Goal: Transaction & Acquisition: Download file/media

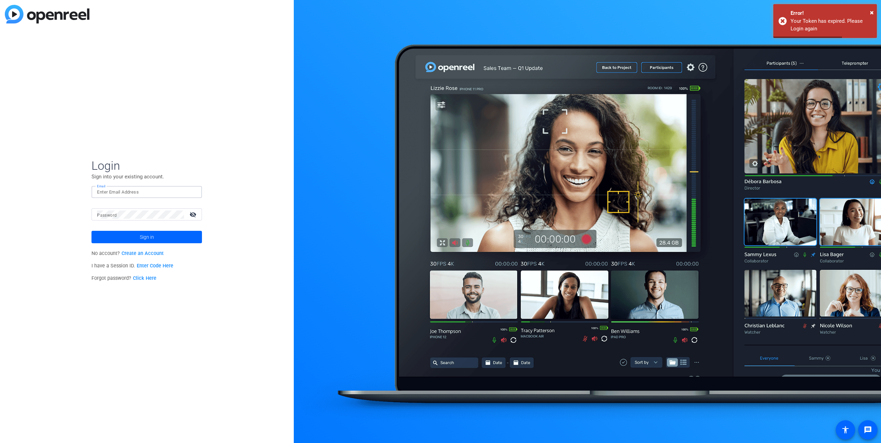
click at [178, 194] on input "Email" at bounding box center [146, 192] width 99 height 8
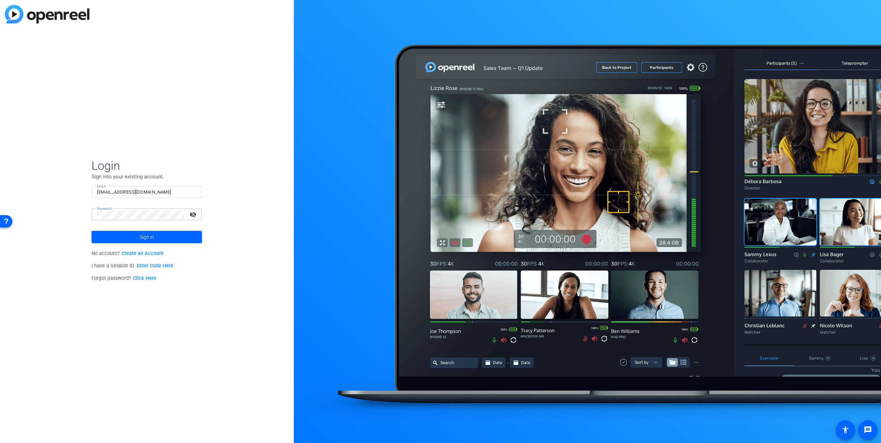
click at [195, 216] on mat-icon "visibility_off" at bounding box center [193, 215] width 17 height 10
click at [184, 235] on span at bounding box center [146, 237] width 110 height 17
drag, startPoint x: 160, startPoint y: 192, endPoint x: 67, endPoint y: 191, distance: 92.9
click at [67, 191] on div "Login Sign into your existing account. Email thestudiouhg@gmail.com Password vi…" at bounding box center [147, 221] width 294 height 443
type input "tiltstudios@uhg.com"
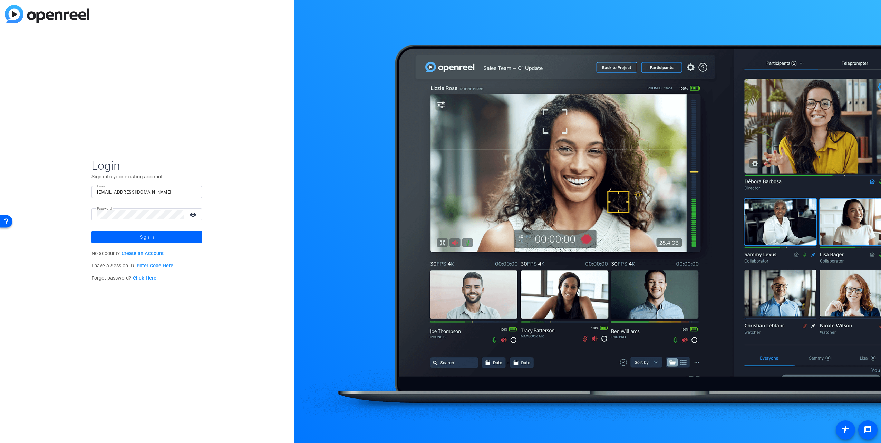
click at [67, 183] on div "Login Sign into your existing account. Email tiltstudios@uhg.com Password visib…" at bounding box center [147, 221] width 294 height 443
click at [172, 241] on span at bounding box center [146, 237] width 110 height 17
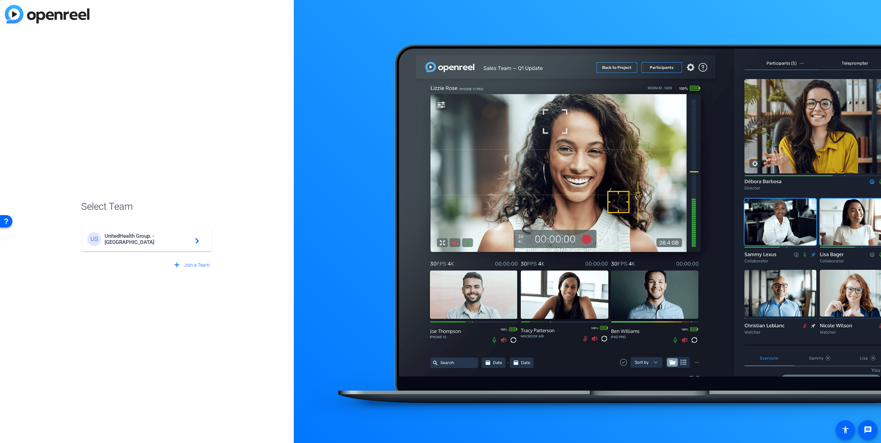
click at [136, 240] on span "UnitedHealth Group. - Tilt Studios" at bounding box center [148, 239] width 86 height 12
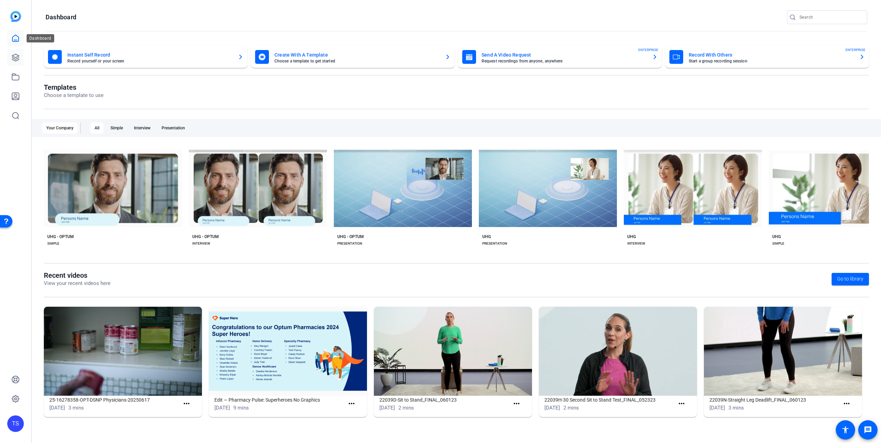
click at [17, 56] on icon at bounding box center [15, 58] width 8 height 8
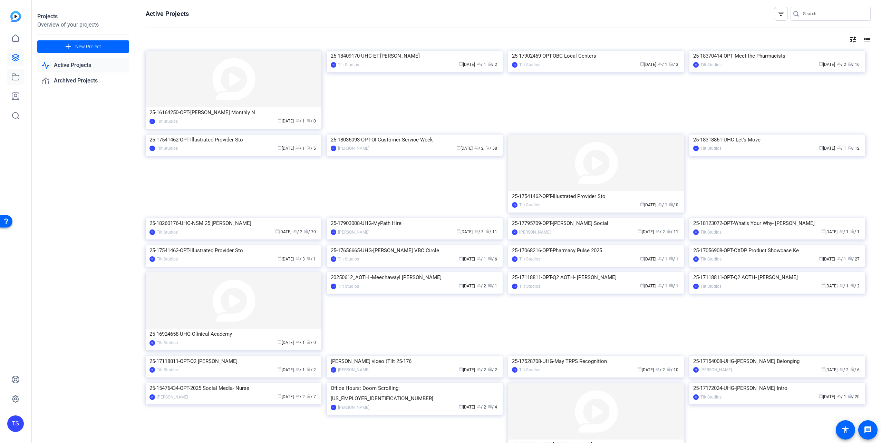
click at [14, 78] on icon at bounding box center [15, 77] width 8 height 8
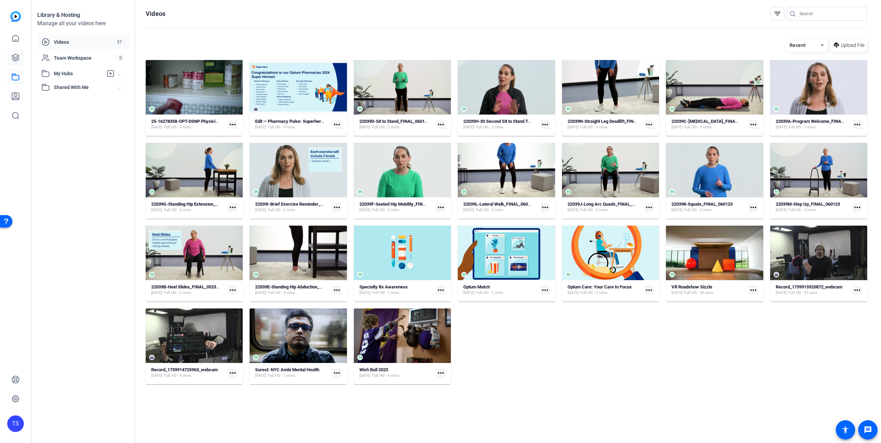
click at [14, 54] on icon at bounding box center [15, 58] width 8 height 8
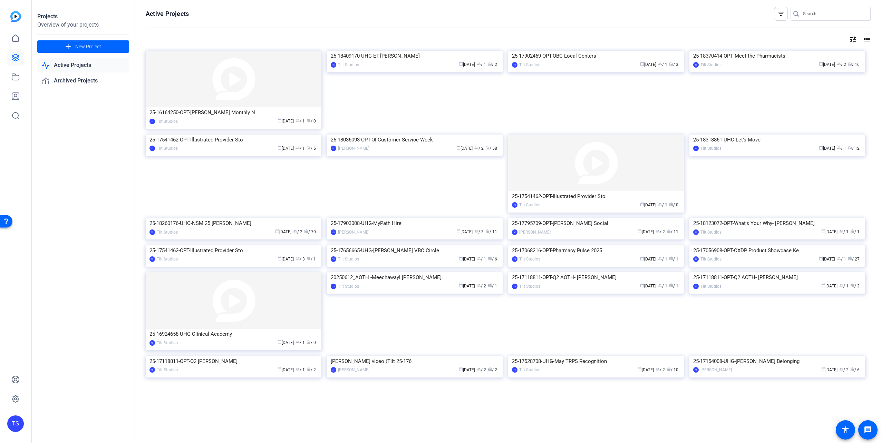
click at [817, 9] on div at bounding box center [834, 14] width 62 height 14
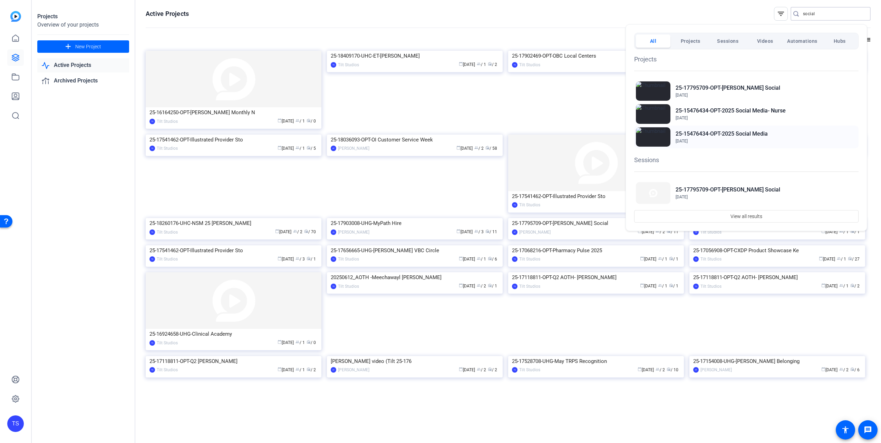
type input "social"
click at [757, 133] on h2 "25-15476434-OPT-2025 Social Media" at bounding box center [722, 134] width 92 height 8
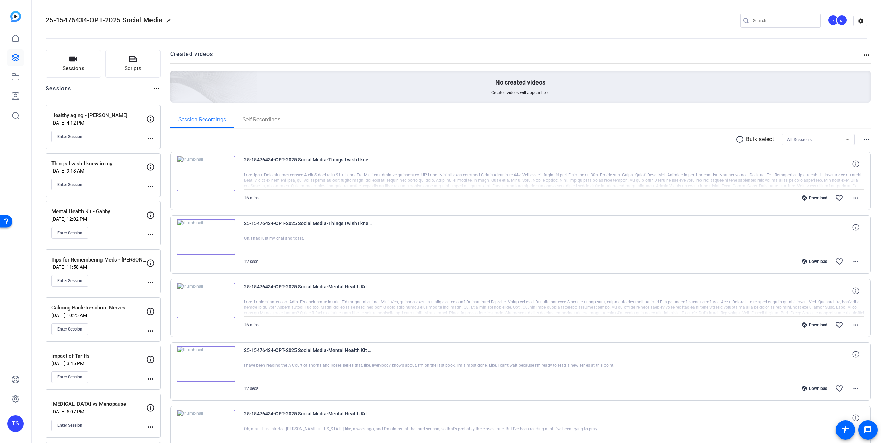
click at [736, 136] on mat-icon "radio_button_unchecked" at bounding box center [741, 139] width 10 height 8
click at [181, 158] on icon at bounding box center [180, 160] width 7 height 7
click at [180, 163] on icon at bounding box center [180, 160] width 7 height 7
click at [762, 138] on icon at bounding box center [763, 139] width 3 height 9
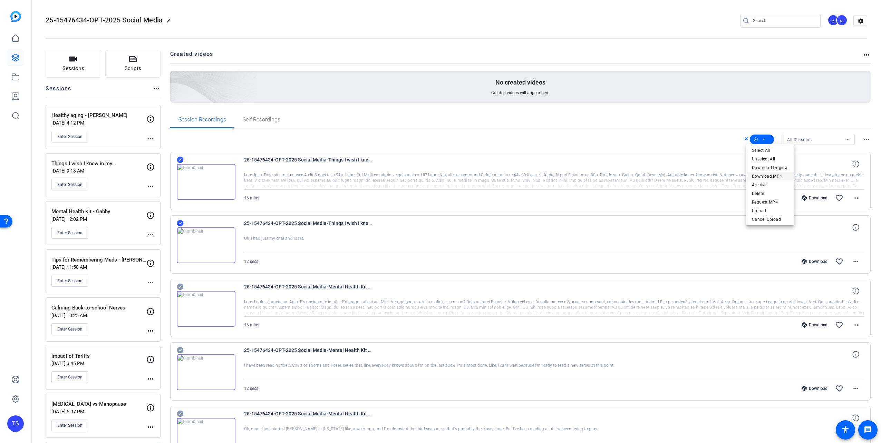
click at [773, 176] on span "Download MP4" at bounding box center [770, 176] width 37 height 8
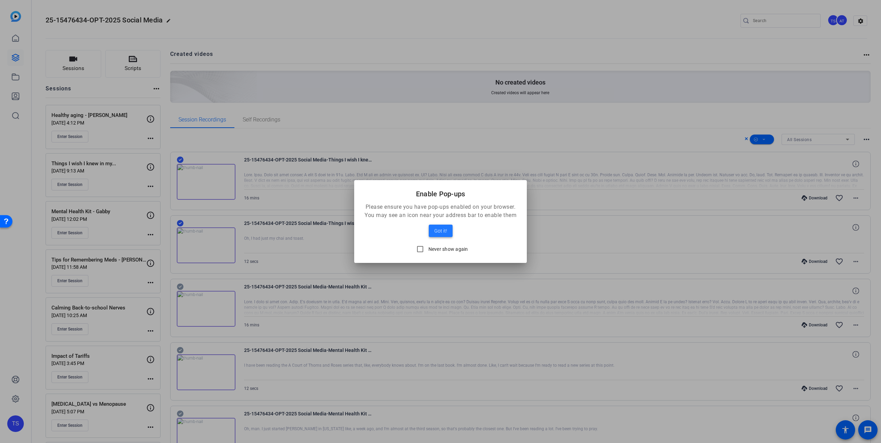
click at [440, 233] on span "Got it!" at bounding box center [440, 231] width 13 height 8
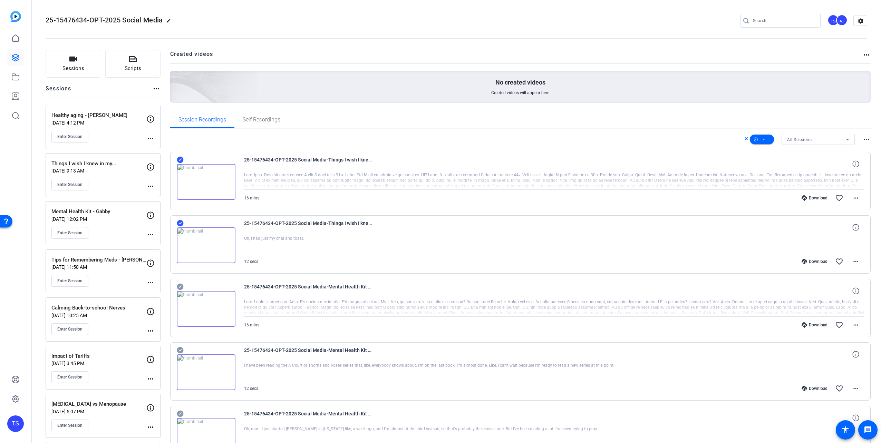
click at [681, 23] on div "25-15476434-OPT-2025 Social Media edit TS AT settings" at bounding box center [457, 21] width 822 height 10
